Goal: Download file/media

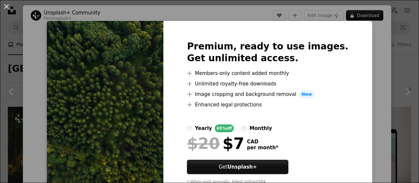
scroll to position [601, 0]
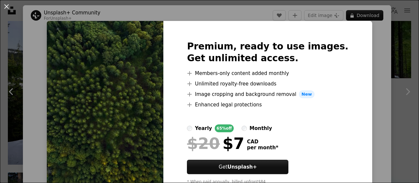
click at [373, 68] on div "An X shape Premium, ready to use images. Get unlimited access. A plus sign Memb…" at bounding box center [209, 91] width 419 height 183
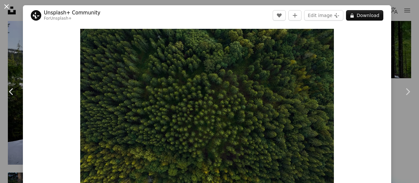
click at [6, 6] on button "An X shape" at bounding box center [7, 7] width 8 height 8
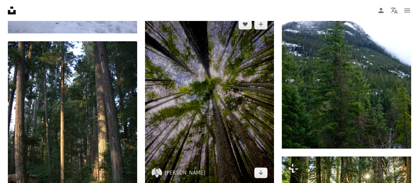
scroll to position [732, 0]
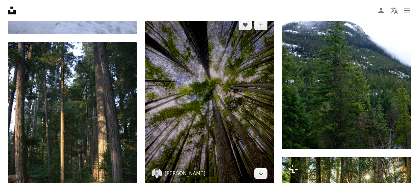
click at [217, 109] on img at bounding box center [209, 99] width 129 height 172
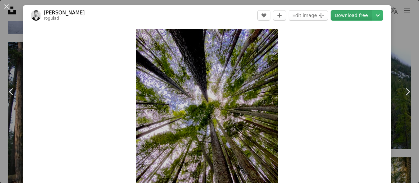
click at [355, 18] on link "Download free" at bounding box center [351, 15] width 41 height 10
